Goal: Task Accomplishment & Management: Use online tool/utility

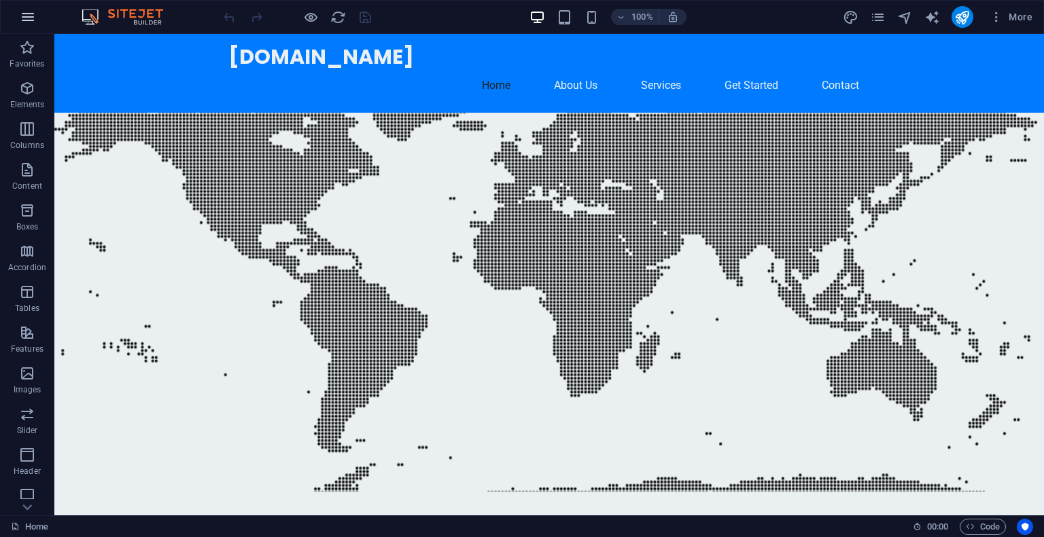
click at [29, 16] on icon "button" at bounding box center [28, 17] width 16 height 16
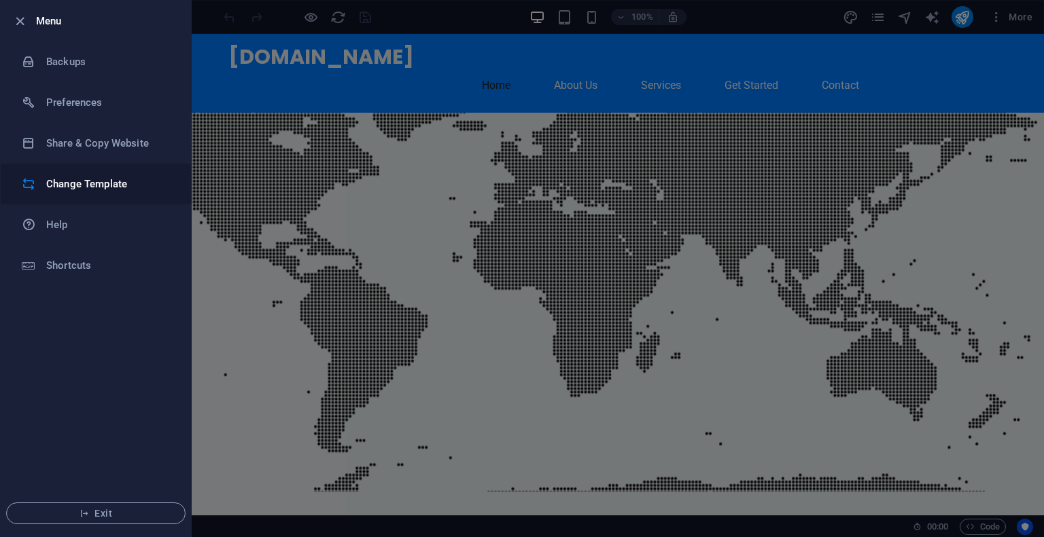
click at [128, 190] on h6 "Change Template" at bounding box center [109, 184] width 126 height 16
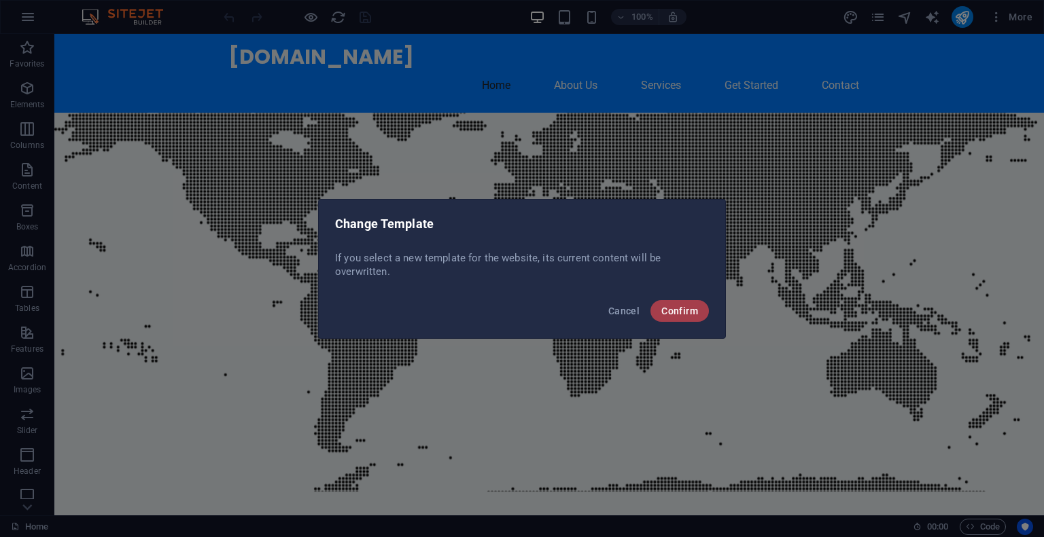
click at [684, 314] on span "Confirm" at bounding box center [679, 311] width 37 height 11
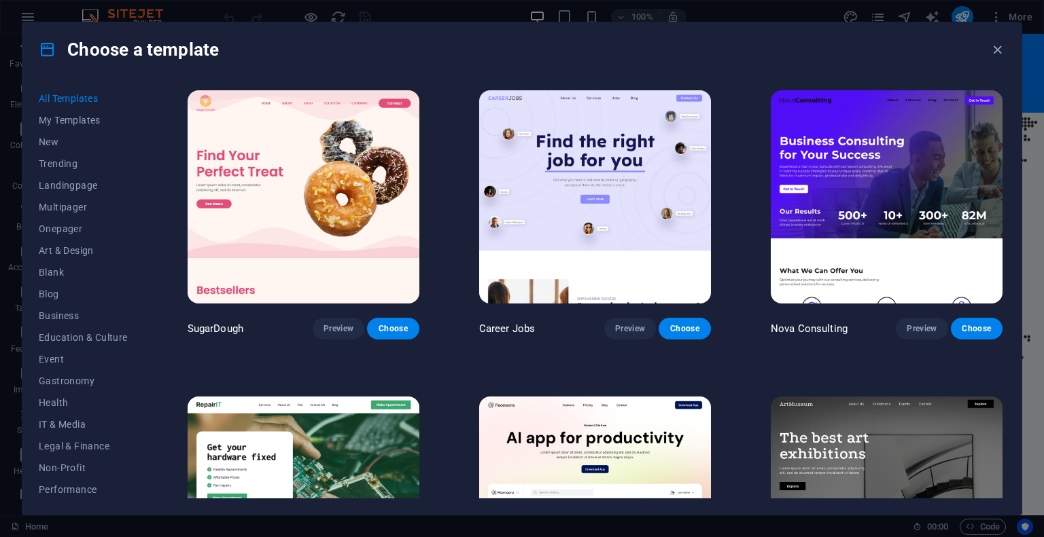
scroll to position [90, 0]
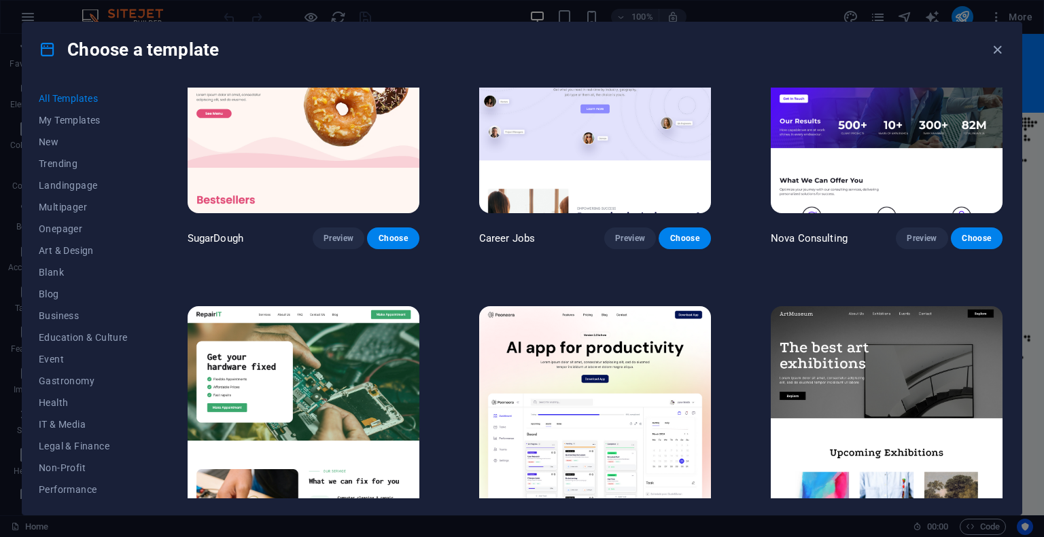
click at [312, 360] on img at bounding box center [304, 412] width 232 height 213
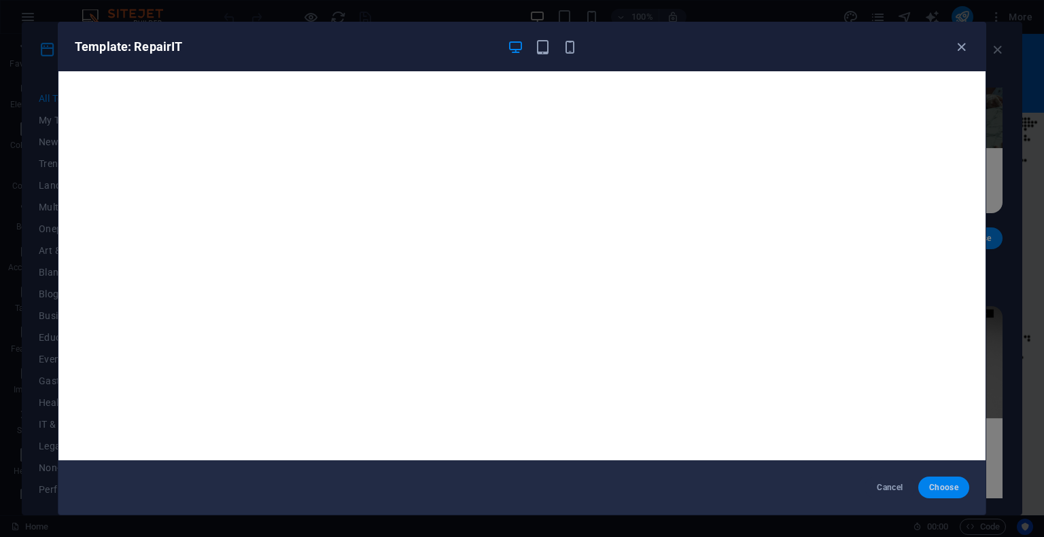
click at [938, 484] on span "Choose" at bounding box center [943, 487] width 29 height 11
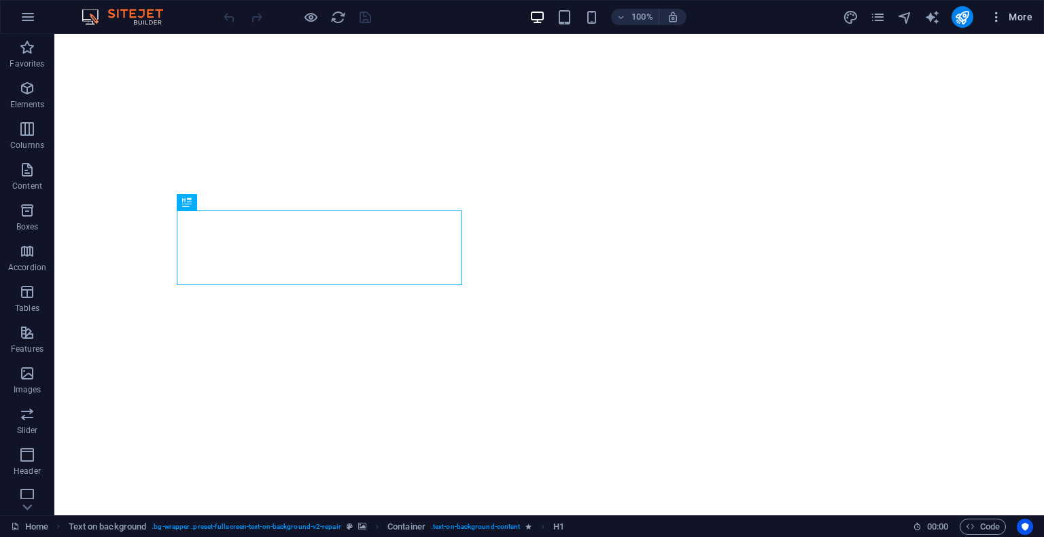
click at [1019, 14] on span "More" at bounding box center [1010, 17] width 43 height 14
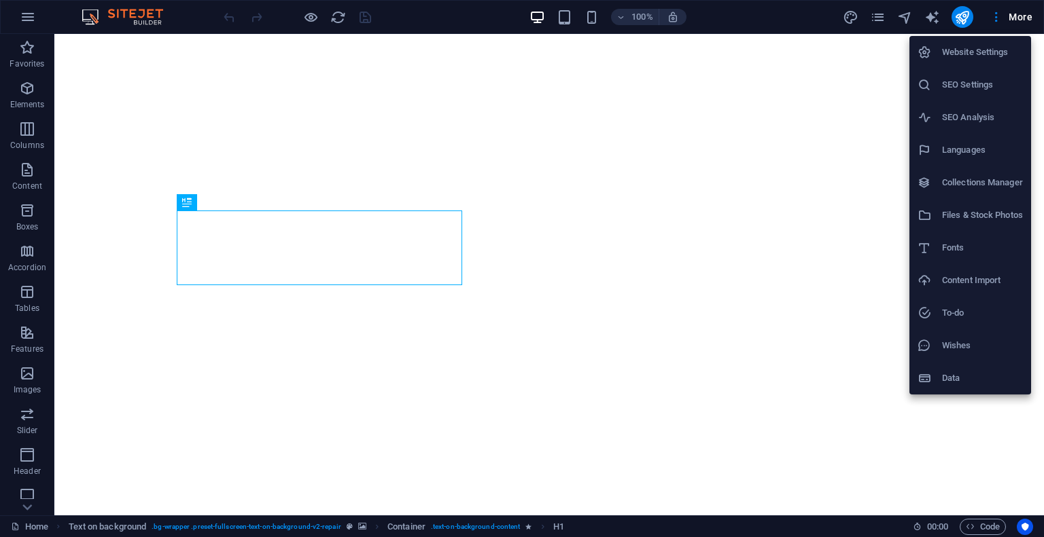
click at [650, 272] on div at bounding box center [522, 268] width 1044 height 537
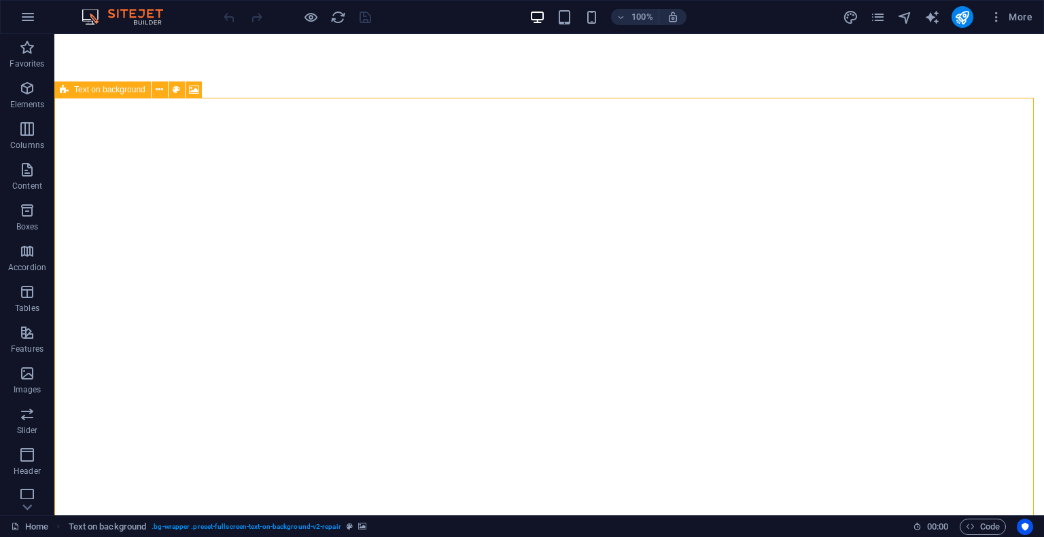
click at [193, 88] on icon at bounding box center [194, 90] width 10 height 14
select select "fade"
select select "ms"
select select "s"
select select "progressive"
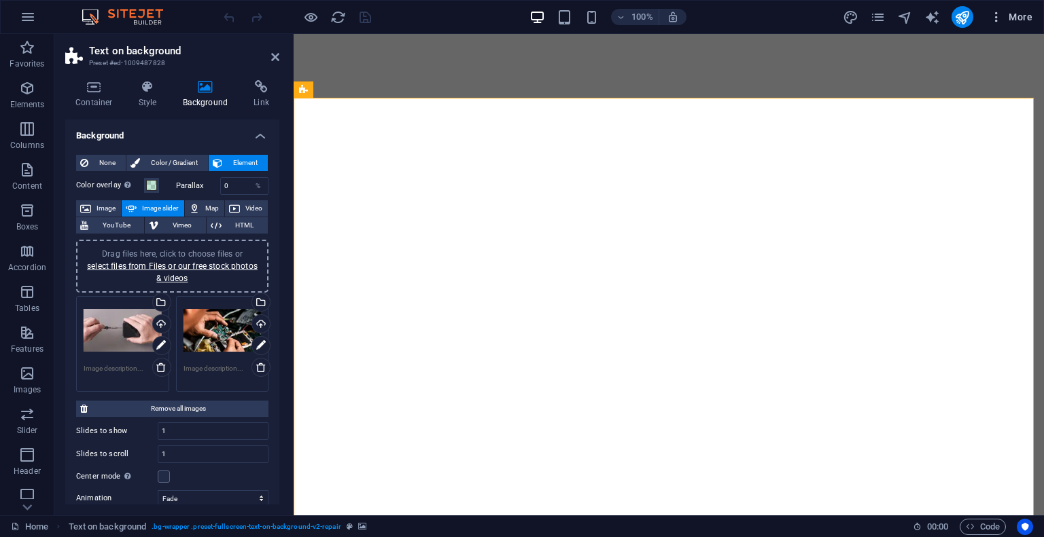
click at [1014, 16] on span "More" at bounding box center [1010, 17] width 43 height 14
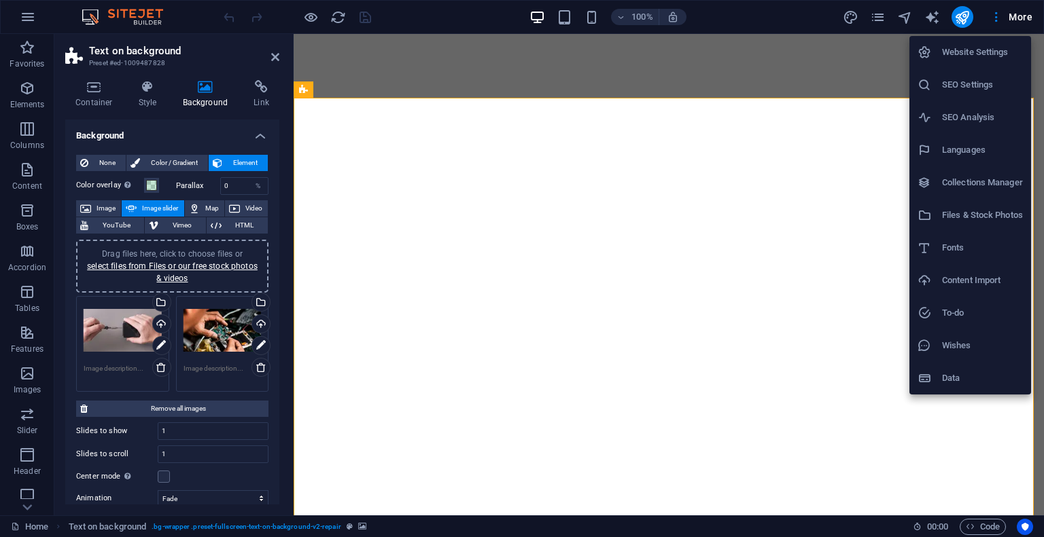
click at [412, 100] on div at bounding box center [522, 268] width 1044 height 537
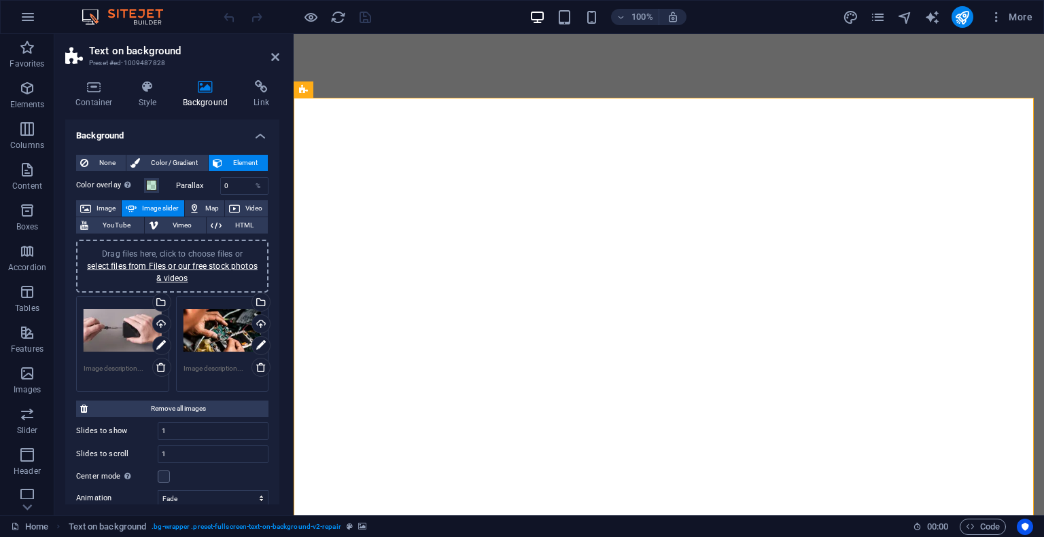
click at [288, 56] on aside "Text on background Preset #ed-1009487828 Container Style Background Link Size H…" at bounding box center [173, 275] width 239 height 482
click at [277, 52] on icon at bounding box center [275, 57] width 8 height 11
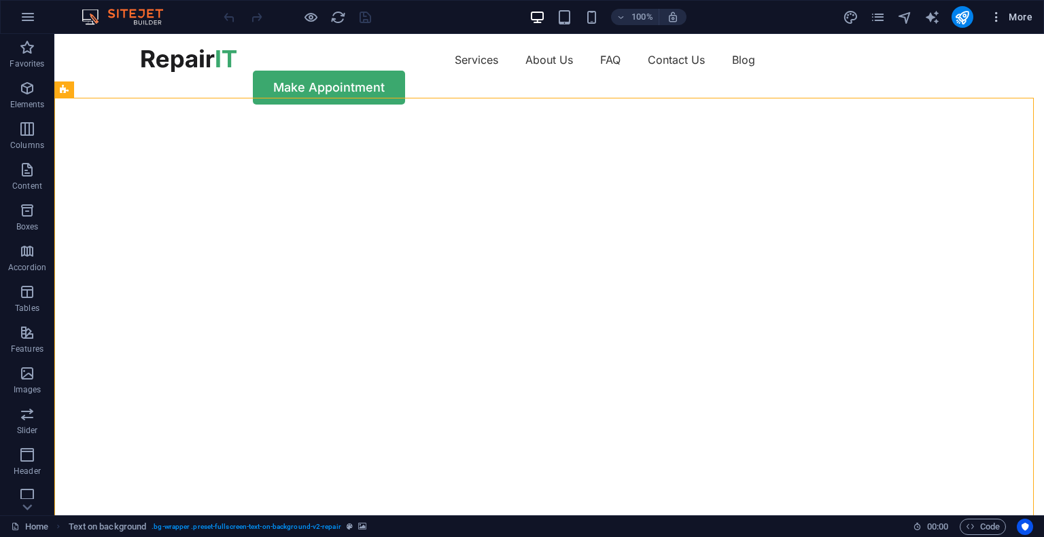
click at [997, 22] on icon "button" at bounding box center [996, 17] width 14 height 14
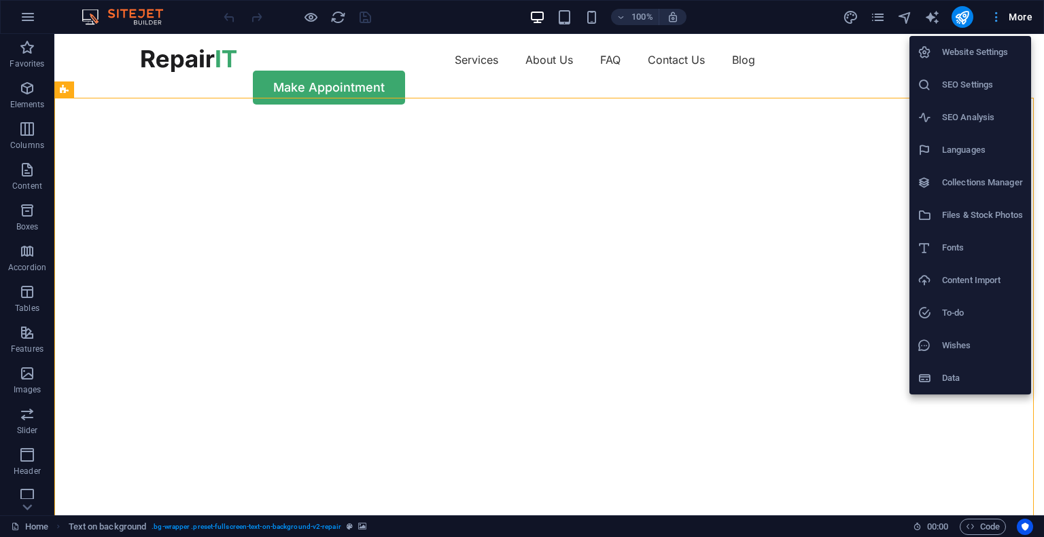
click at [997, 22] on div at bounding box center [522, 268] width 1044 height 537
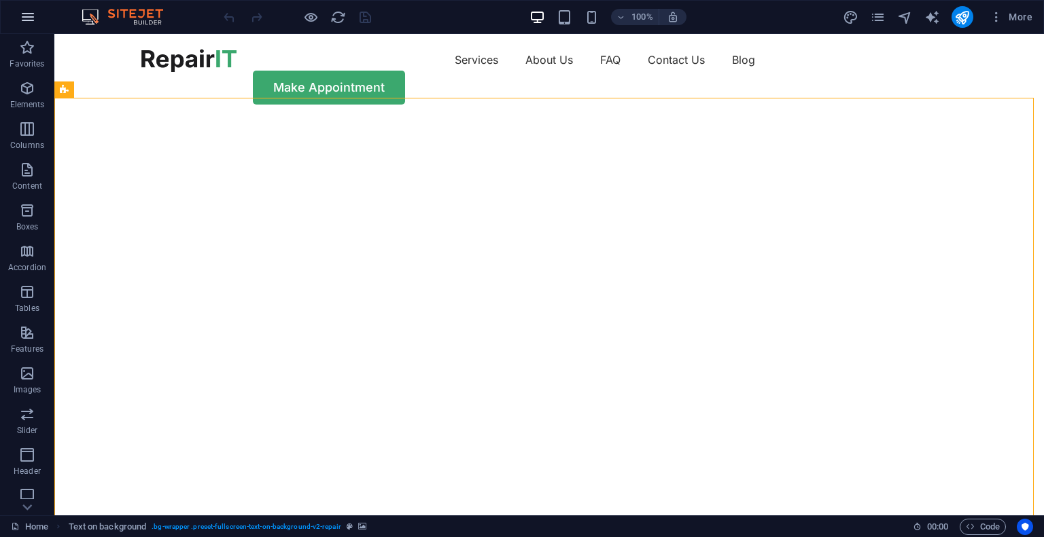
click at [22, 20] on icon "button" at bounding box center [28, 17] width 16 height 16
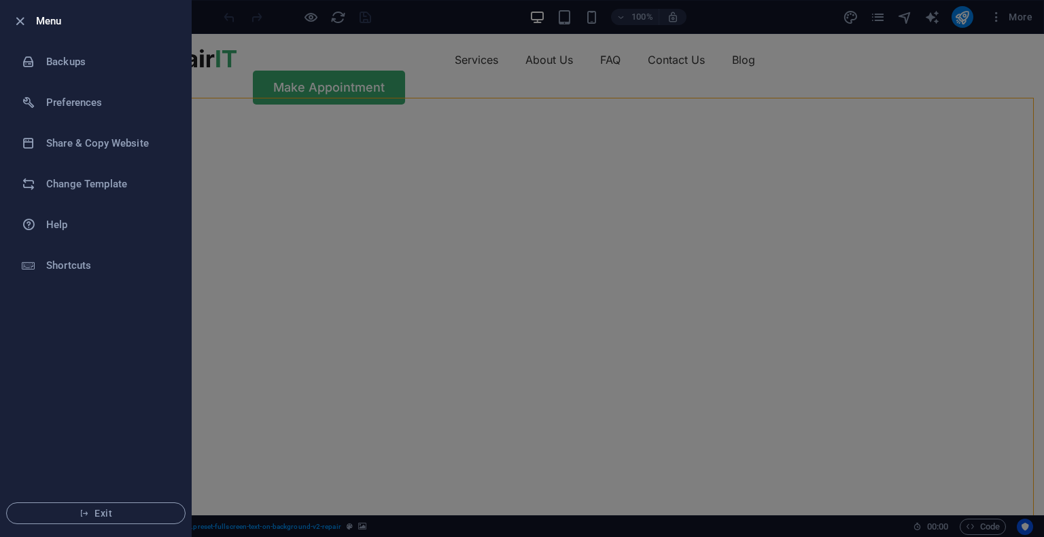
click at [1018, 19] on div at bounding box center [522, 268] width 1044 height 537
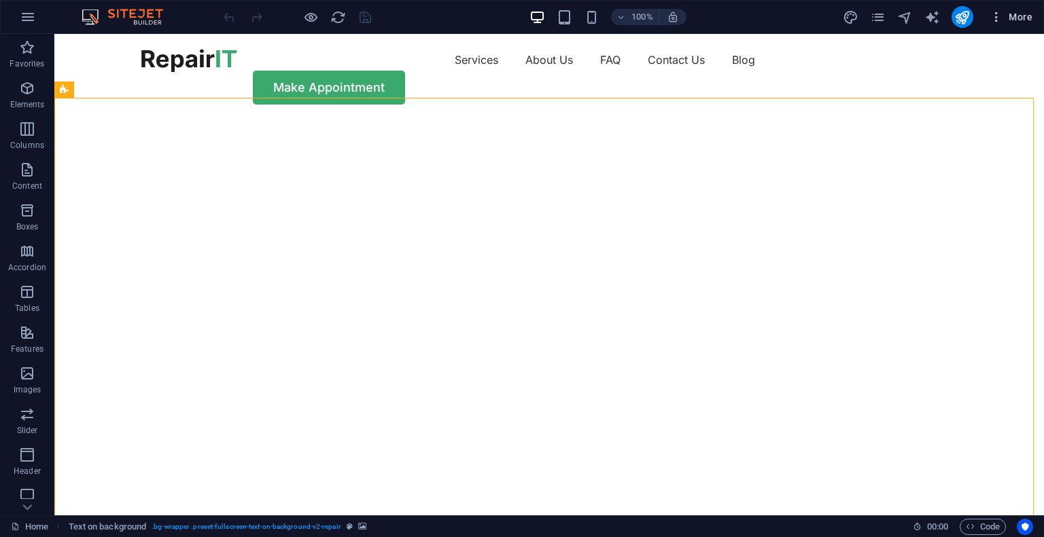
click at [1004, 12] on span "More" at bounding box center [1010, 17] width 43 height 14
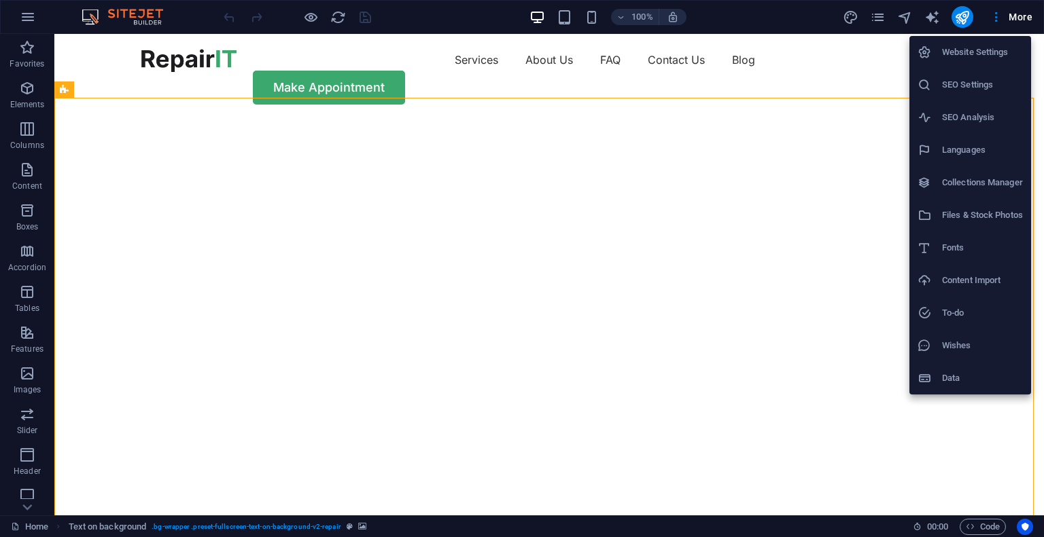
click at [995, 18] on div at bounding box center [522, 268] width 1044 height 537
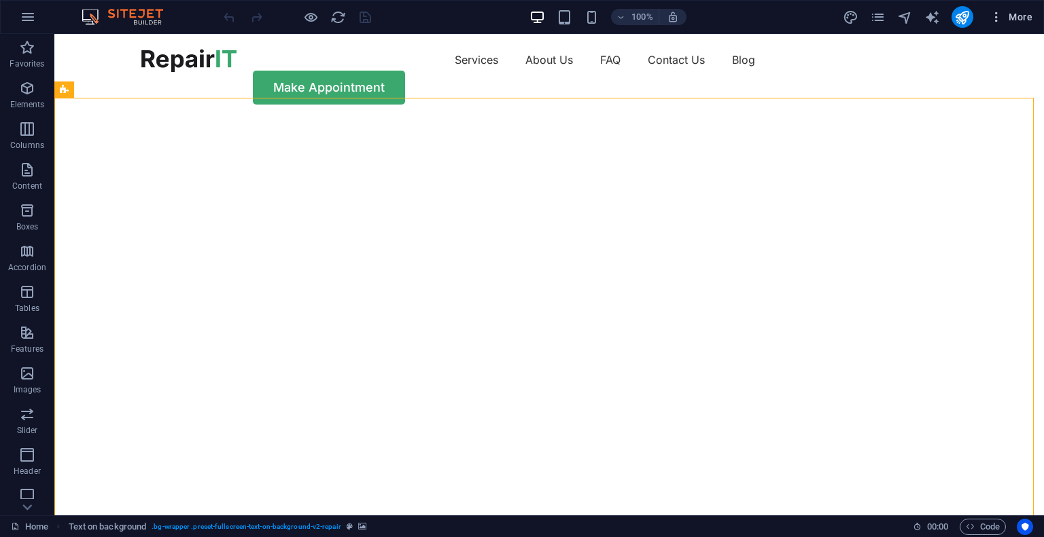
click at [992, 13] on icon "button" at bounding box center [996, 17] width 14 height 14
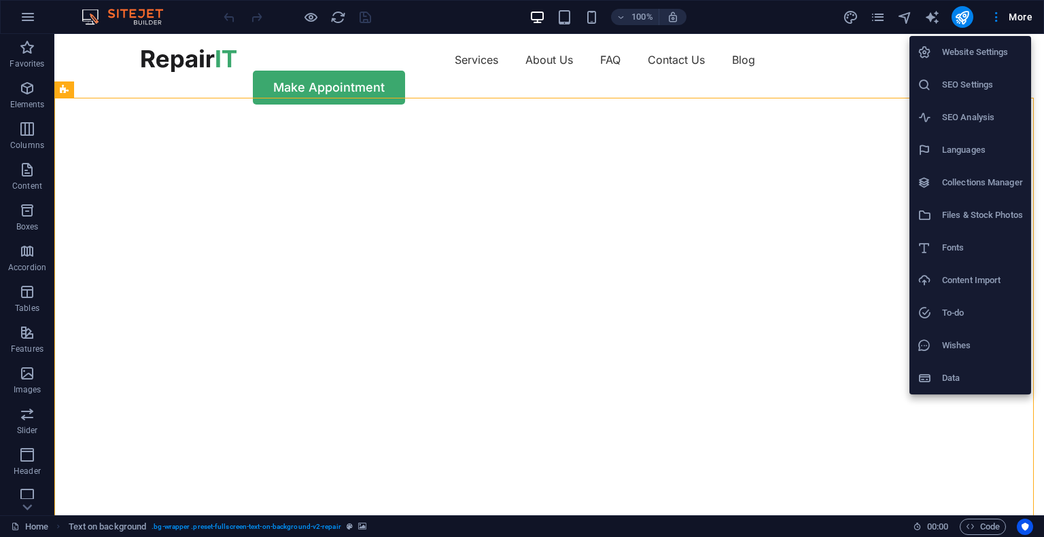
click at [972, 11] on div at bounding box center [522, 268] width 1044 height 537
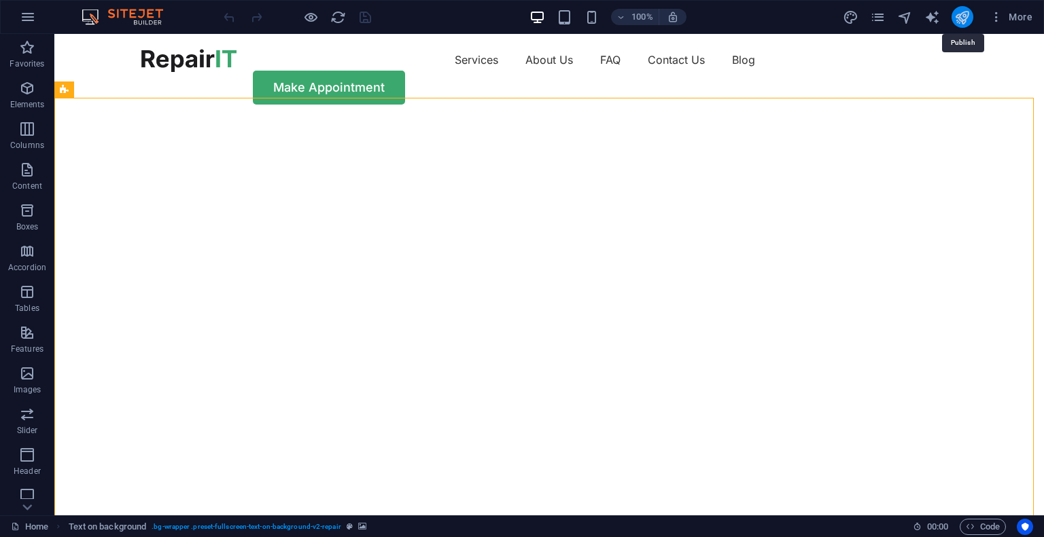
click at [967, 13] on icon "publish" at bounding box center [962, 18] width 16 height 16
